Goal: Find specific page/section: Find specific page/section

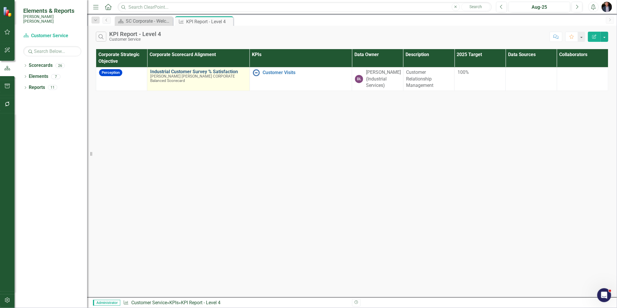
click at [209, 70] on link "Industrial Customer Survey % Satisfaction​" at bounding box center [198, 71] width 96 height 5
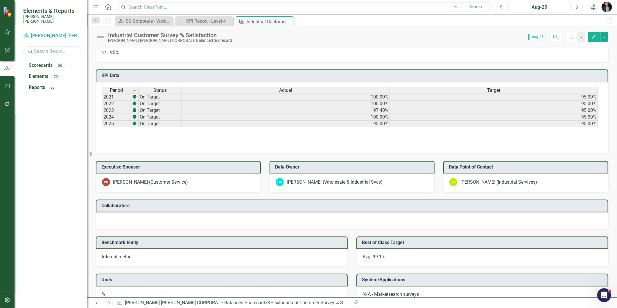
scroll to position [129, 0]
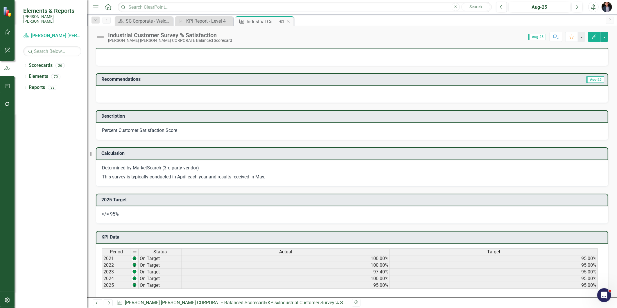
click at [289, 21] on icon "Close" at bounding box center [288, 21] width 6 height 5
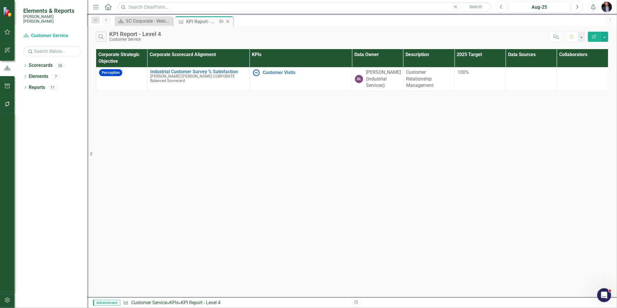
click at [228, 19] on icon "Close" at bounding box center [228, 21] width 6 height 5
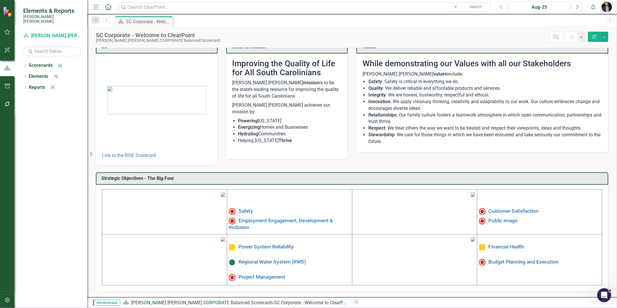
scroll to position [53, 0]
click at [266, 274] on link "Project Management" at bounding box center [262, 277] width 47 height 6
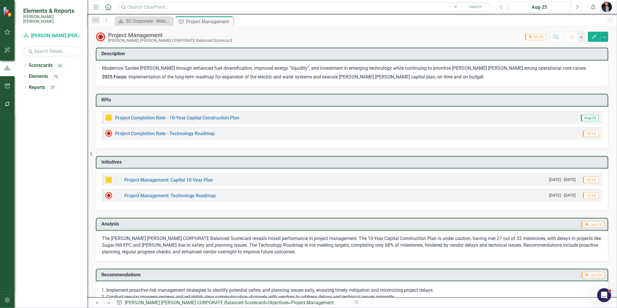
click at [555, 7] on icon "Next" at bounding box center [577, 6] width 3 height 5
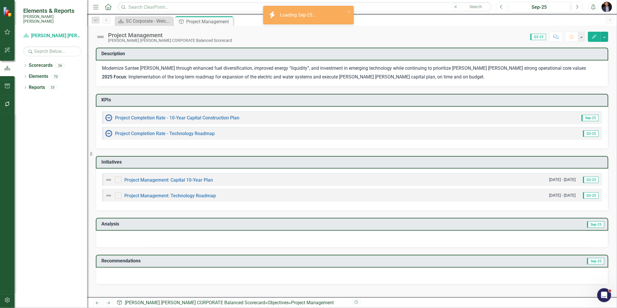
click at [498, 9] on button "Previous" at bounding box center [501, 7] width 11 height 10
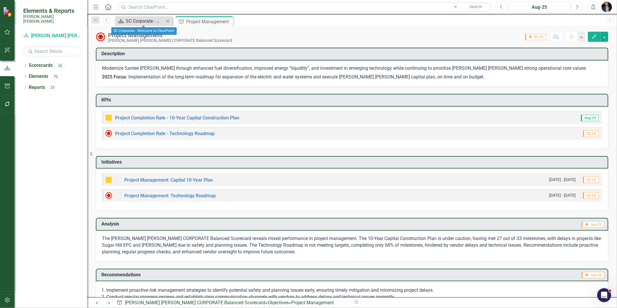
click at [152, 18] on div "SC Corporate - Welcome to ClearPoint" at bounding box center [145, 20] width 38 height 7
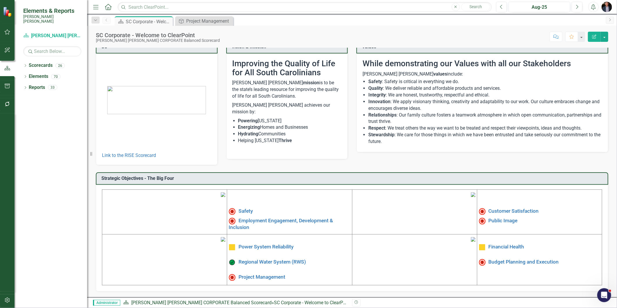
scroll to position [53, 0]
click at [274, 244] on link "Power System Reliability" at bounding box center [266, 247] width 55 height 6
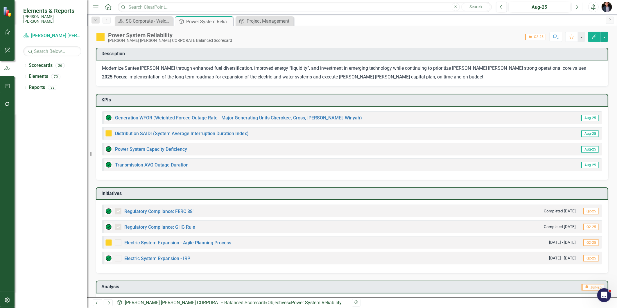
click at [555, 6] on icon "Next" at bounding box center [577, 6] width 3 height 5
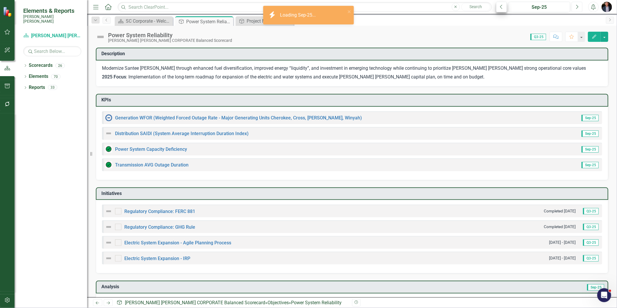
checkbox input "true"
click at [501, 7] on icon "button" at bounding box center [501, 7] width 2 height 4
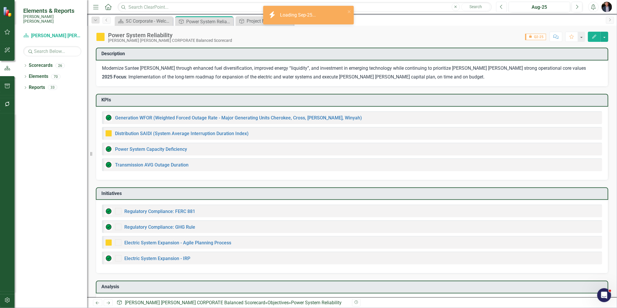
checkbox input "true"
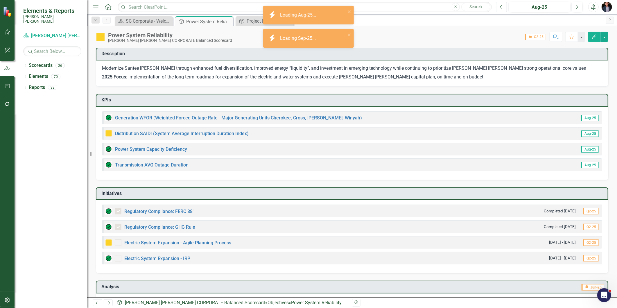
click at [501, 7] on icon "button" at bounding box center [501, 7] width 2 height 4
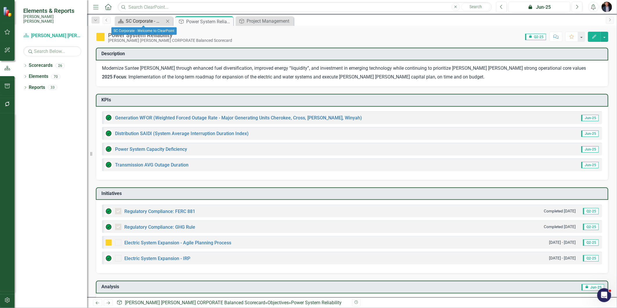
click at [153, 20] on div "SC Corporate - Welcome to ClearPoint" at bounding box center [145, 20] width 38 height 7
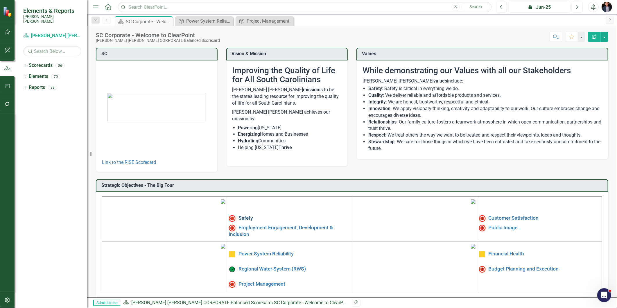
click at [241, 216] on link "Safety" at bounding box center [246, 218] width 15 height 6
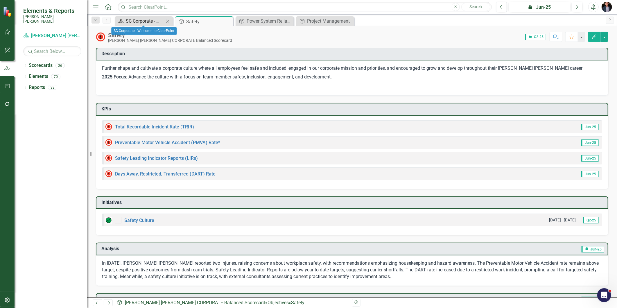
click at [137, 22] on div "SC Corporate - Welcome to ClearPoint" at bounding box center [145, 20] width 38 height 7
